Goal: Entertainment & Leisure: Consume media (video, audio)

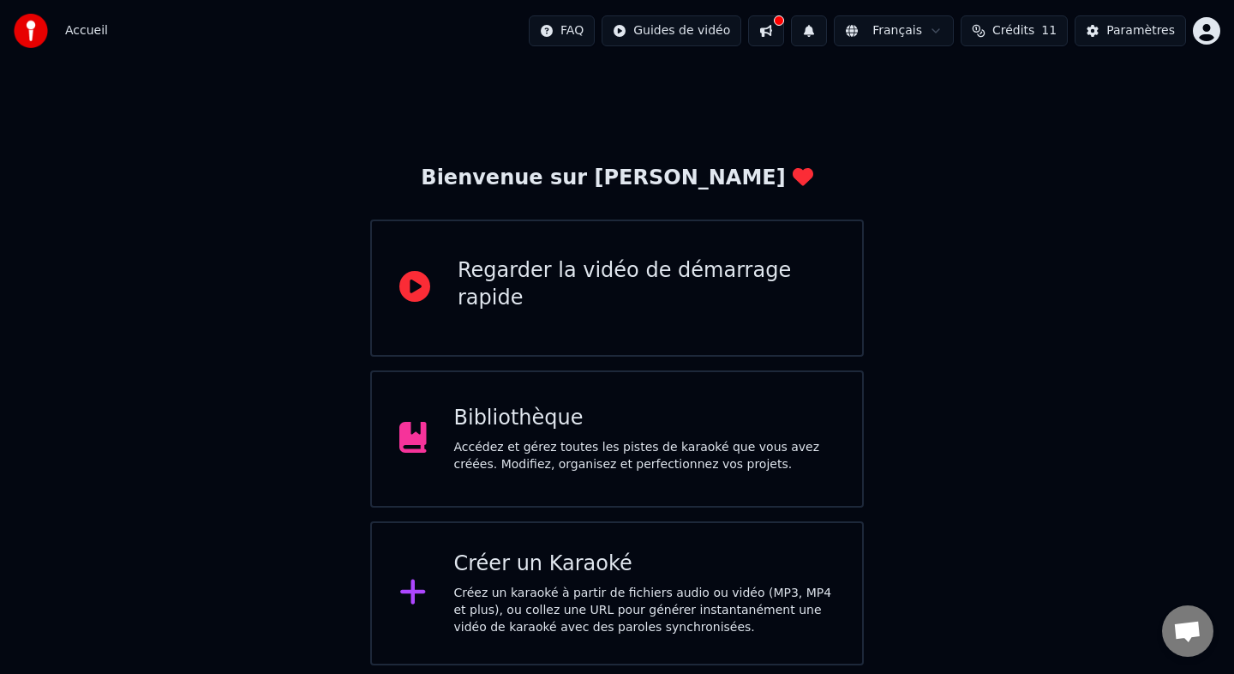
click at [452, 484] on div "Bibliothèque Accédez et gérez toutes les pistes de karaoké que vous avez créées…" at bounding box center [617, 438] width 494 height 137
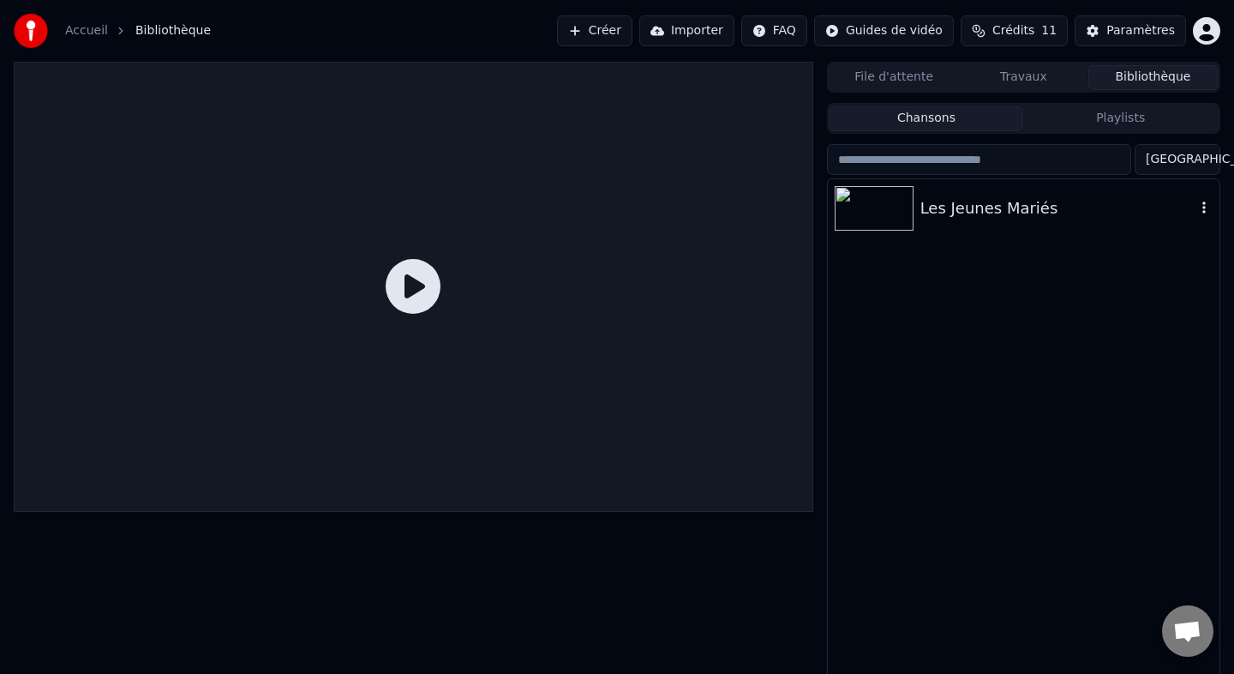
click at [991, 222] on div "Les Jeunes Mariés" at bounding box center [1024, 208] width 392 height 58
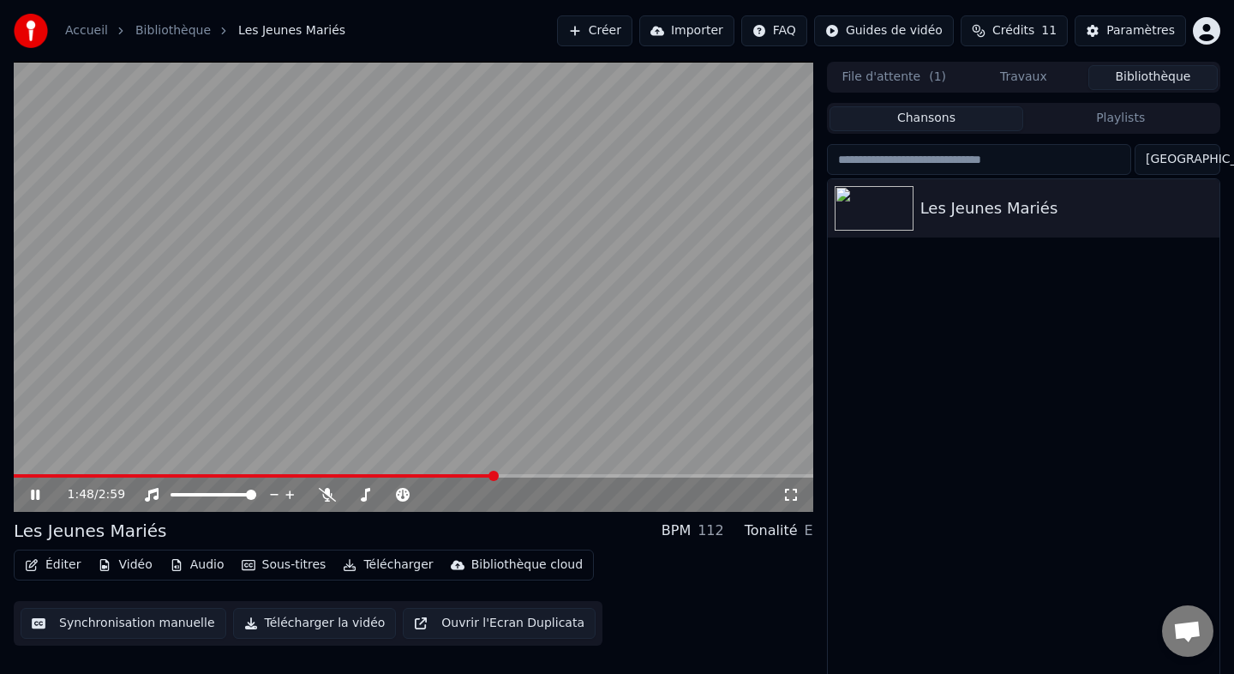
click at [495, 474] on span at bounding box center [414, 475] width 800 height 3
click at [419, 395] on video at bounding box center [414, 287] width 800 height 450
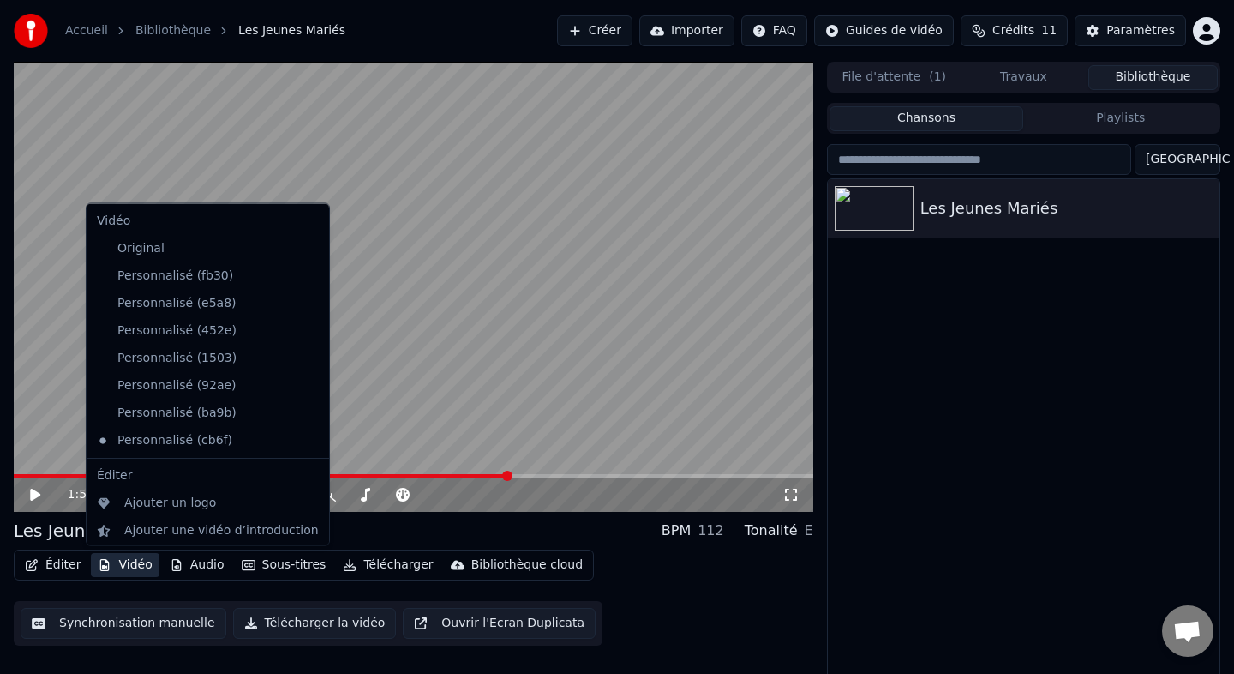
click at [130, 567] on button "Vidéo" at bounding box center [125, 565] width 68 height 24
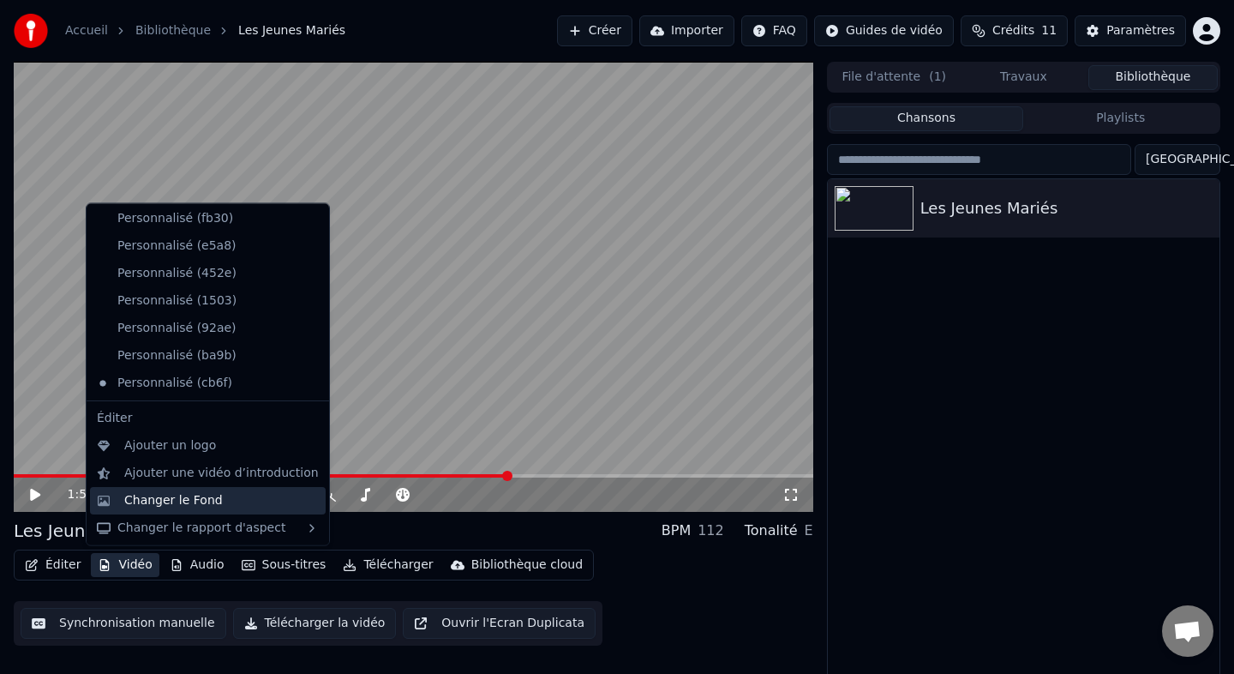
click at [159, 500] on div "Changer le Fond" at bounding box center [173, 499] width 99 height 17
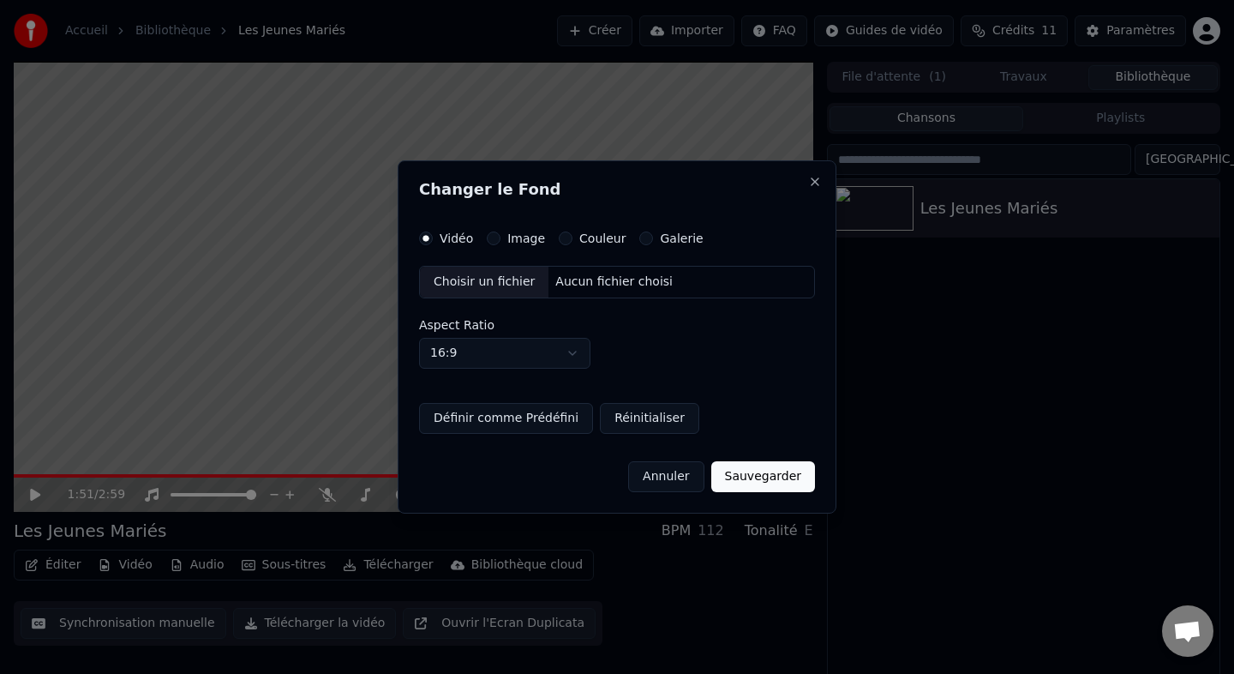
click at [489, 287] on div "Choisir un fichier" at bounding box center [484, 282] width 129 height 31
click at [545, 420] on button "Définir comme Prédéfini" at bounding box center [506, 418] width 174 height 31
click at [769, 478] on button "Sauvegarder" at bounding box center [764, 476] width 104 height 31
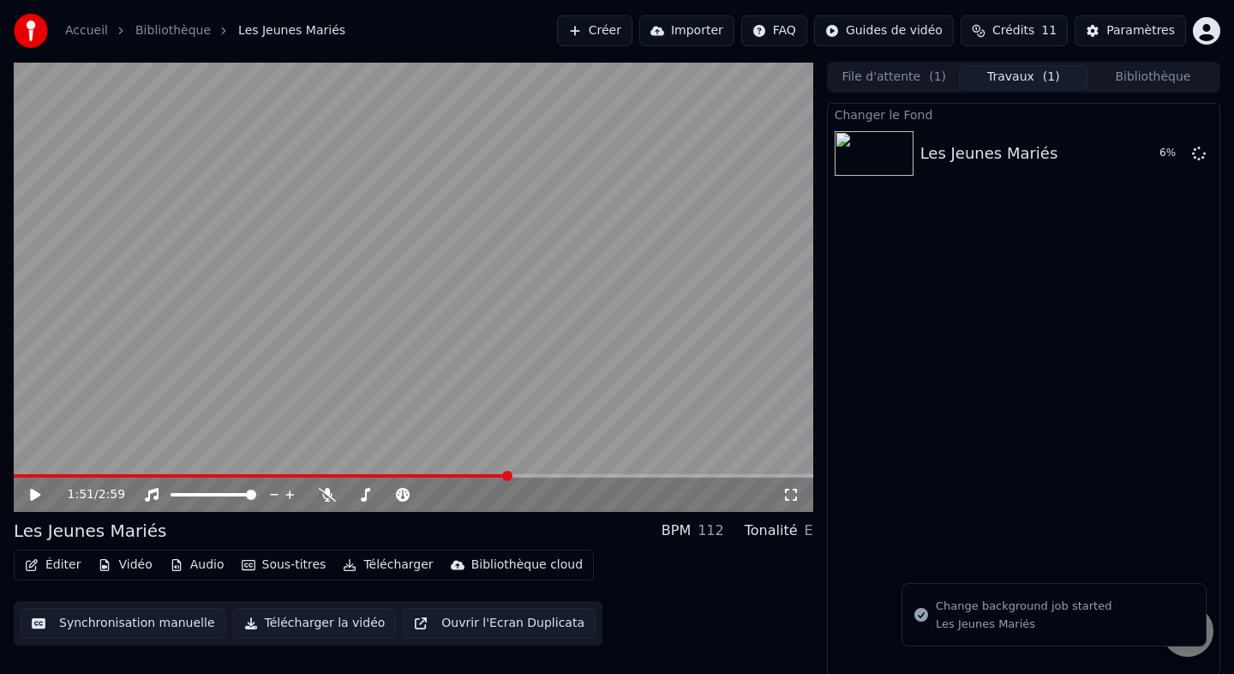
click at [910, 81] on button "File d'attente ( 1 )" at bounding box center [894, 77] width 129 height 25
click at [1000, 75] on button "Travaux ( 1 )" at bounding box center [1023, 77] width 129 height 25
click at [1153, 160] on button "Jouer" at bounding box center [1156, 153] width 60 height 31
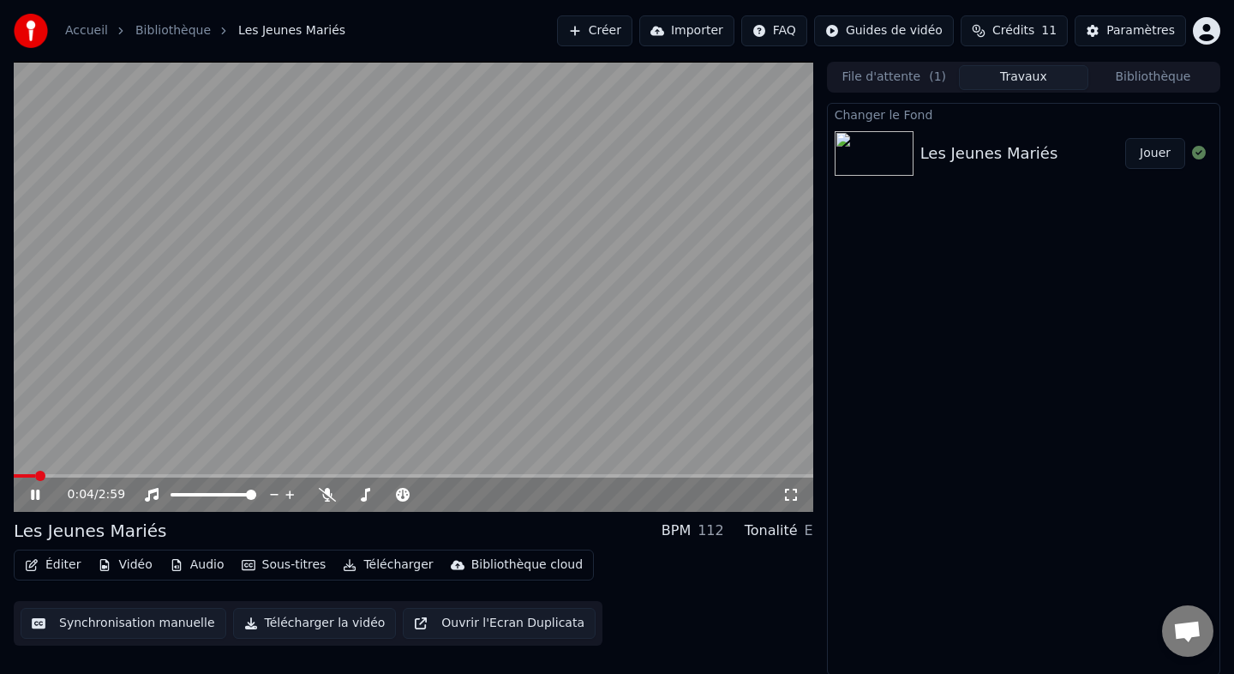
click at [791, 495] on icon at bounding box center [791, 495] width 17 height 14
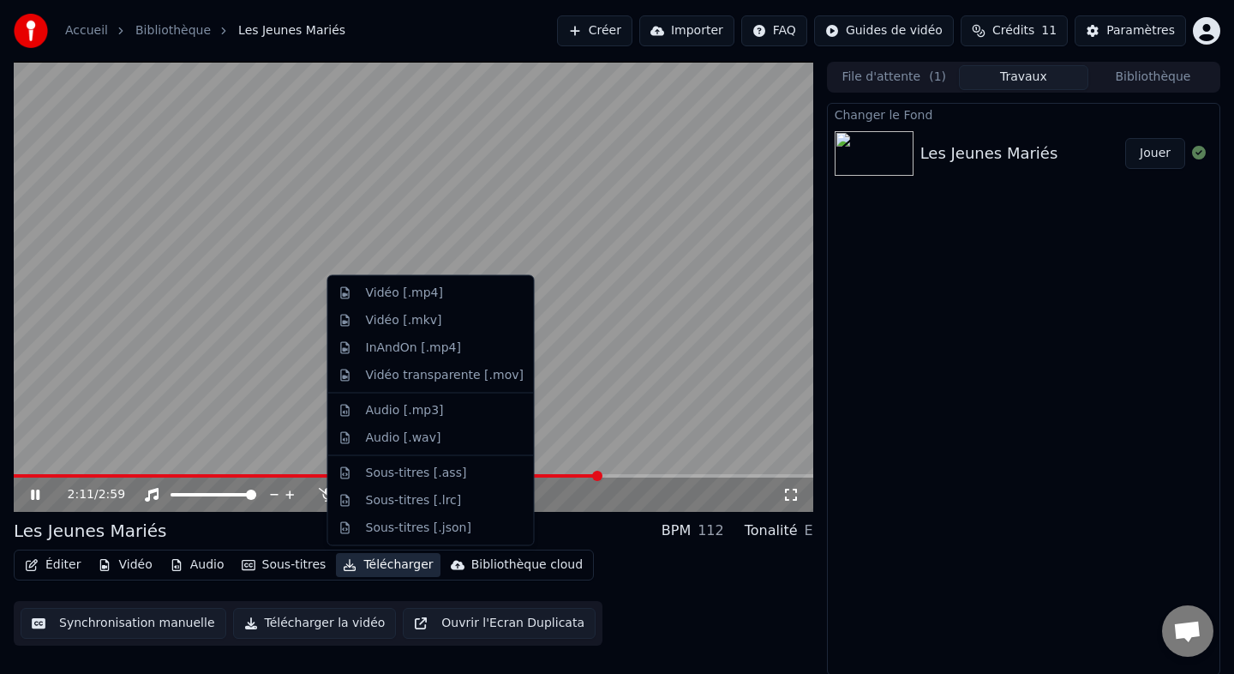
click at [363, 558] on button "Télécharger" at bounding box center [388, 565] width 104 height 24
click at [425, 295] on div "Vidéo [.mp4]" at bounding box center [404, 293] width 77 height 17
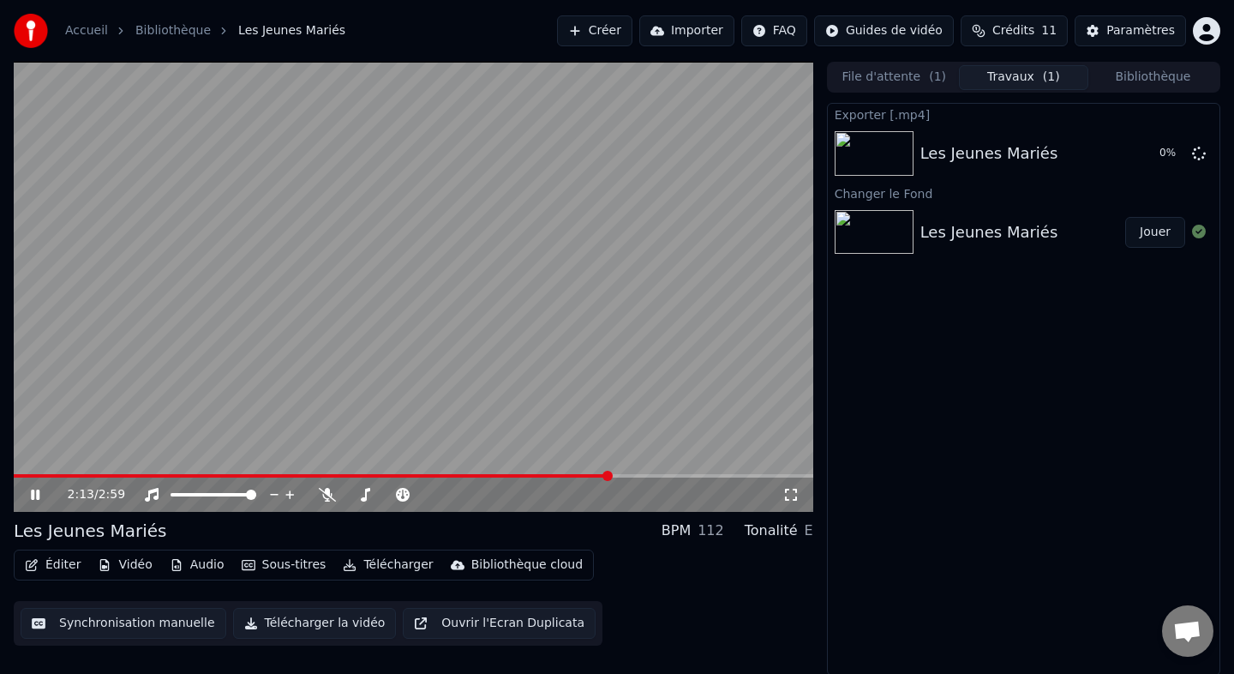
click at [407, 310] on video at bounding box center [414, 287] width 800 height 450
click at [1131, 153] on button "Afficher" at bounding box center [1147, 153] width 75 height 31
